Goal: Check status

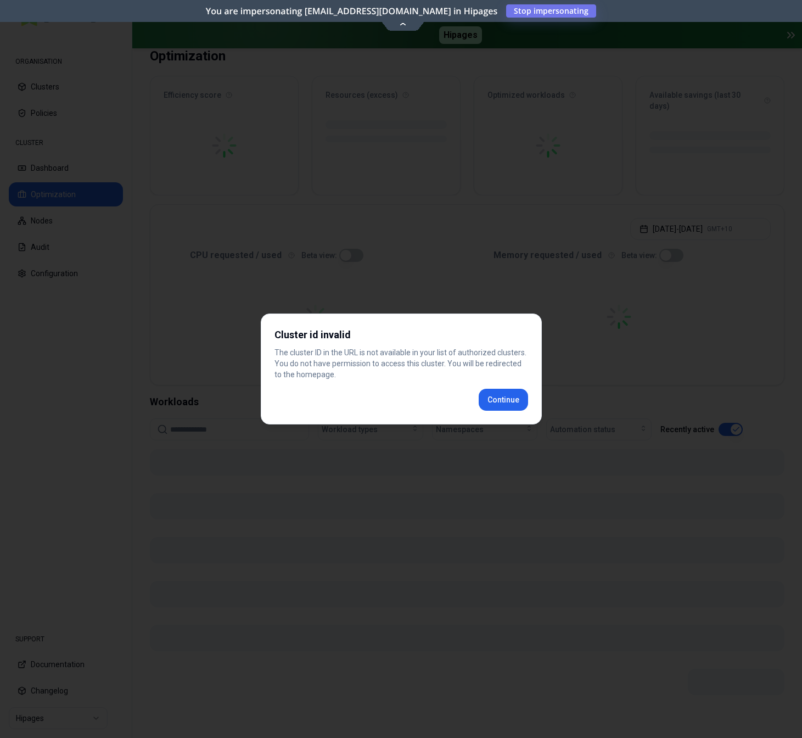
scroll to position [63, 0]
click at [510, 405] on div "Cluster id invalid The cluster ID in the URL is not available in your list of a…" at bounding box center [401, 369] width 281 height 111
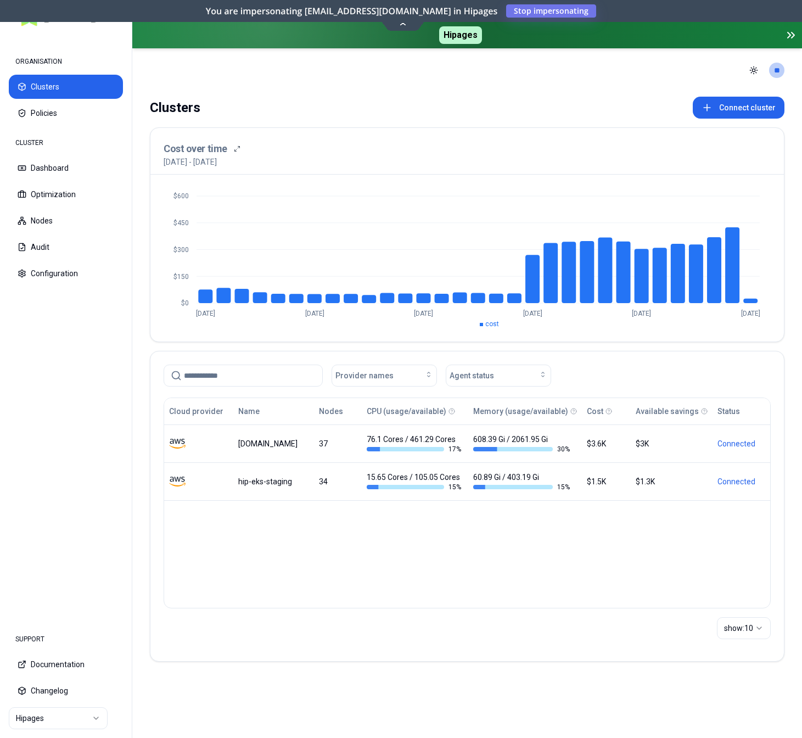
click at [53, 721] on html "ORGANISATION Clusters Policies CLUSTER Dashboard Optimization Nodes Audit Confi…" at bounding box center [401, 369] width 802 height 738
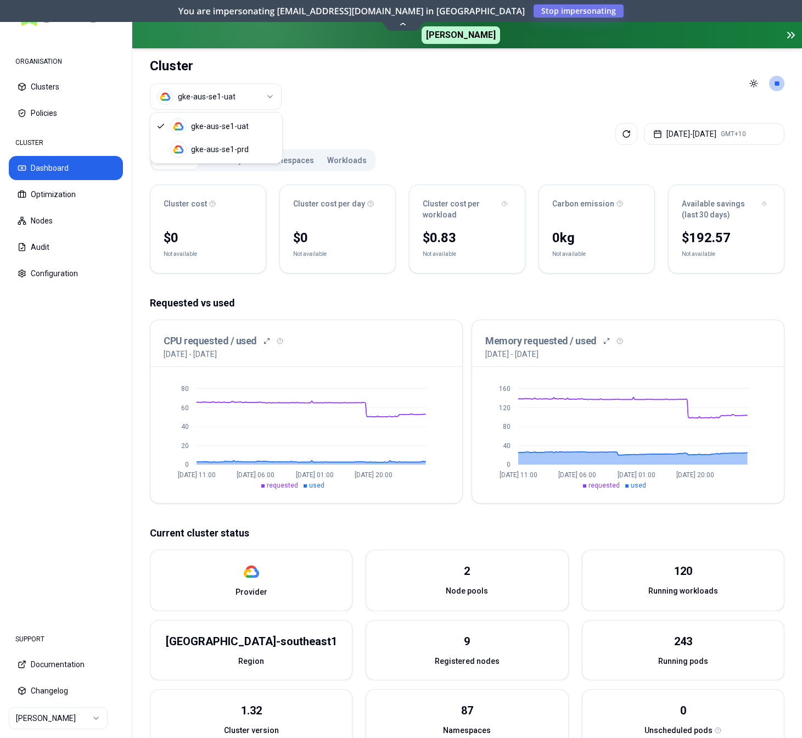
click at [243, 96] on html "ORGANISATION Clusters Policies CLUSTER Dashboard Optimization Nodes Audit Confi…" at bounding box center [401, 369] width 802 height 738
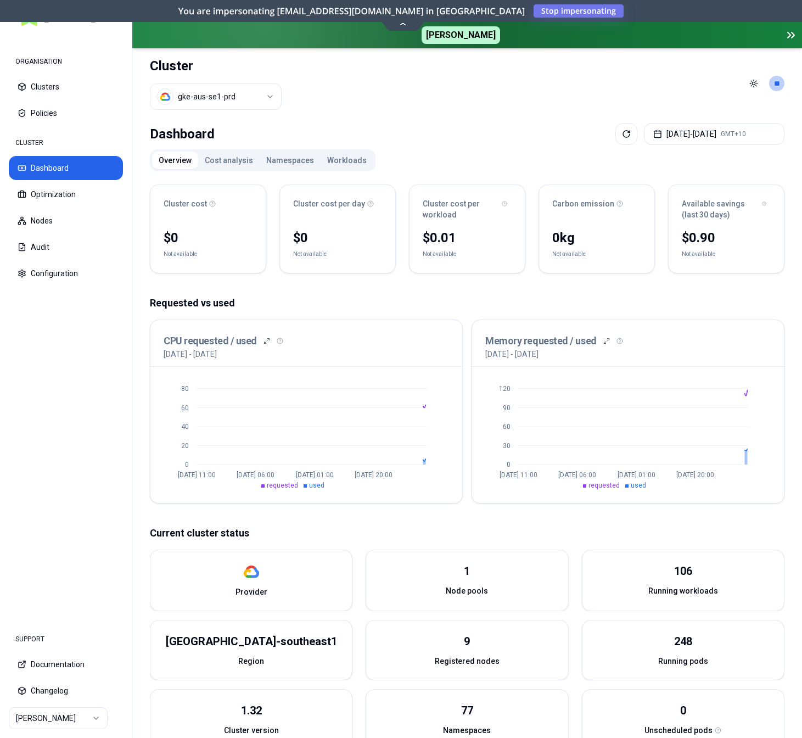
click at [338, 156] on button "Workloads" at bounding box center [347, 161] width 53 height 18
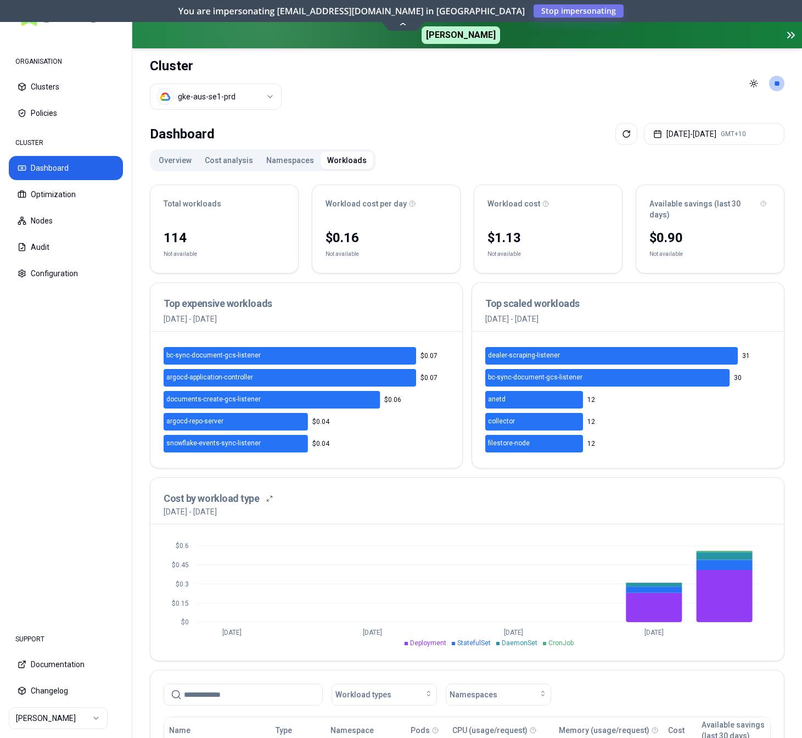
click at [240, 159] on button "Cost analysis" at bounding box center [229, 161] width 62 height 18
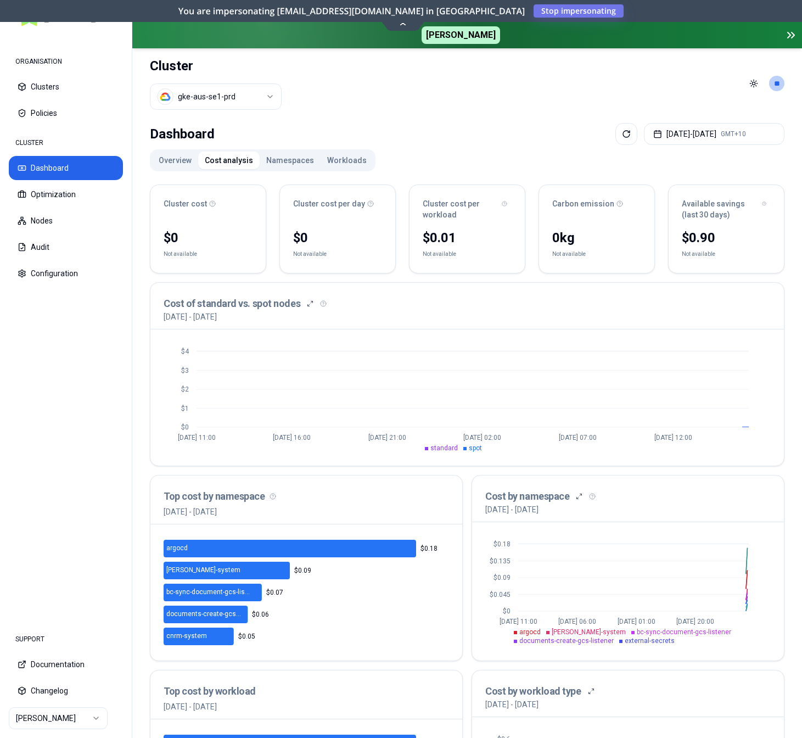
click at [177, 151] on div "Overview Cost analysis Namespaces Workloads" at bounding box center [263, 160] width 226 height 22
click at [177, 159] on button "Overview" at bounding box center [175, 161] width 46 height 18
